Goal: Find specific page/section: Find specific page/section

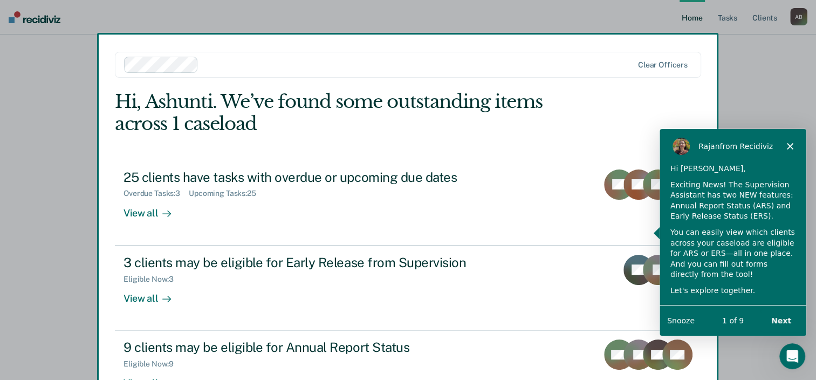
click at [679, 356] on div "Product tour overlay" at bounding box center [408, 190] width 816 height 380
click at [777, 316] on button "Next" at bounding box center [781, 320] width 42 height 22
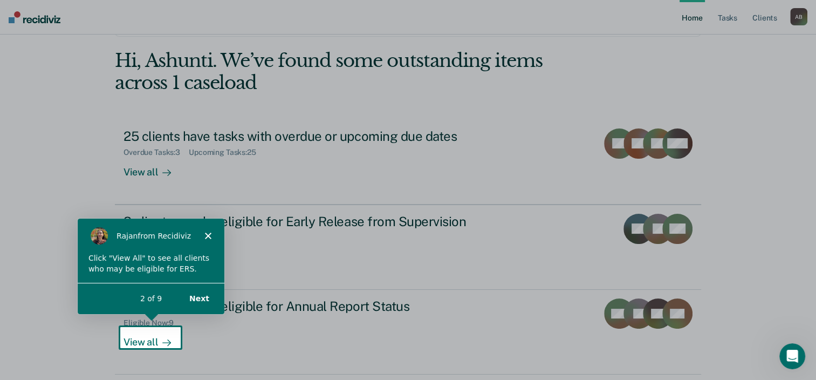
scroll to position [78, 0]
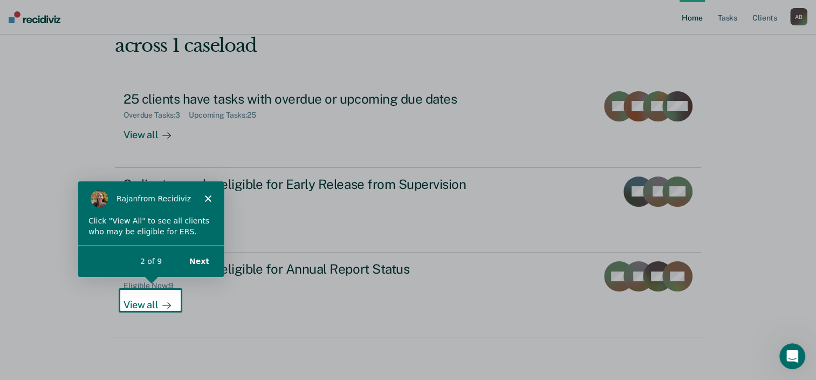
click at [212, 196] on div "[PERSON_NAME] from Recidiviz" at bounding box center [150, 198] width 147 height 35
click at [209, 196] on polygon "Close" at bounding box center [207, 198] width 6 height 6
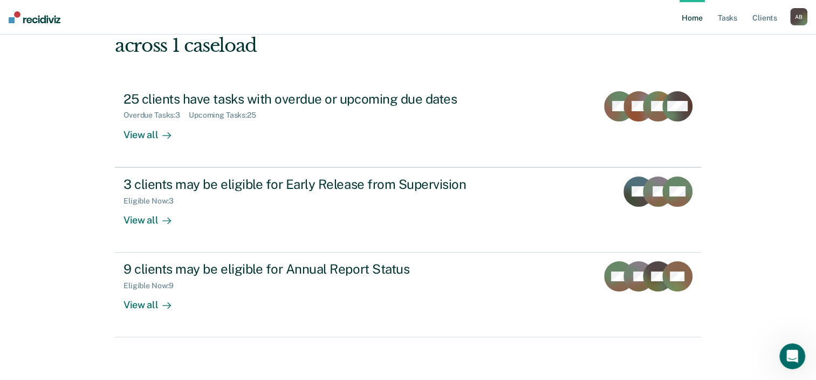
click at [534, 69] on div "Hi, Ashunti. We’ve found some outstanding items across 1 caseload 25 clients ha…" at bounding box center [408, 174] width 587 height 325
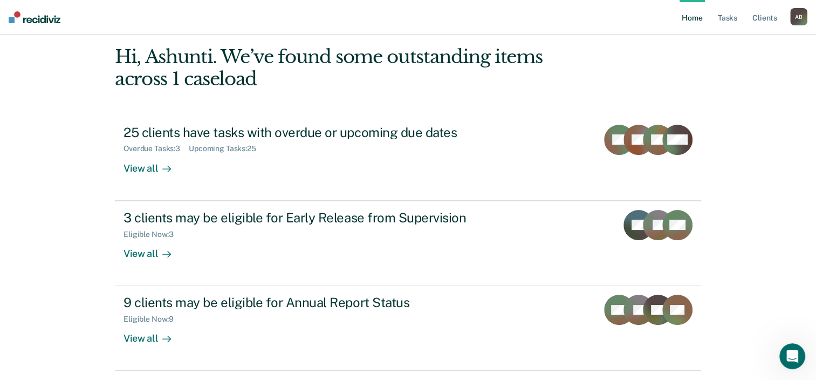
scroll to position [0, 0]
